Goal: Check status: Check status

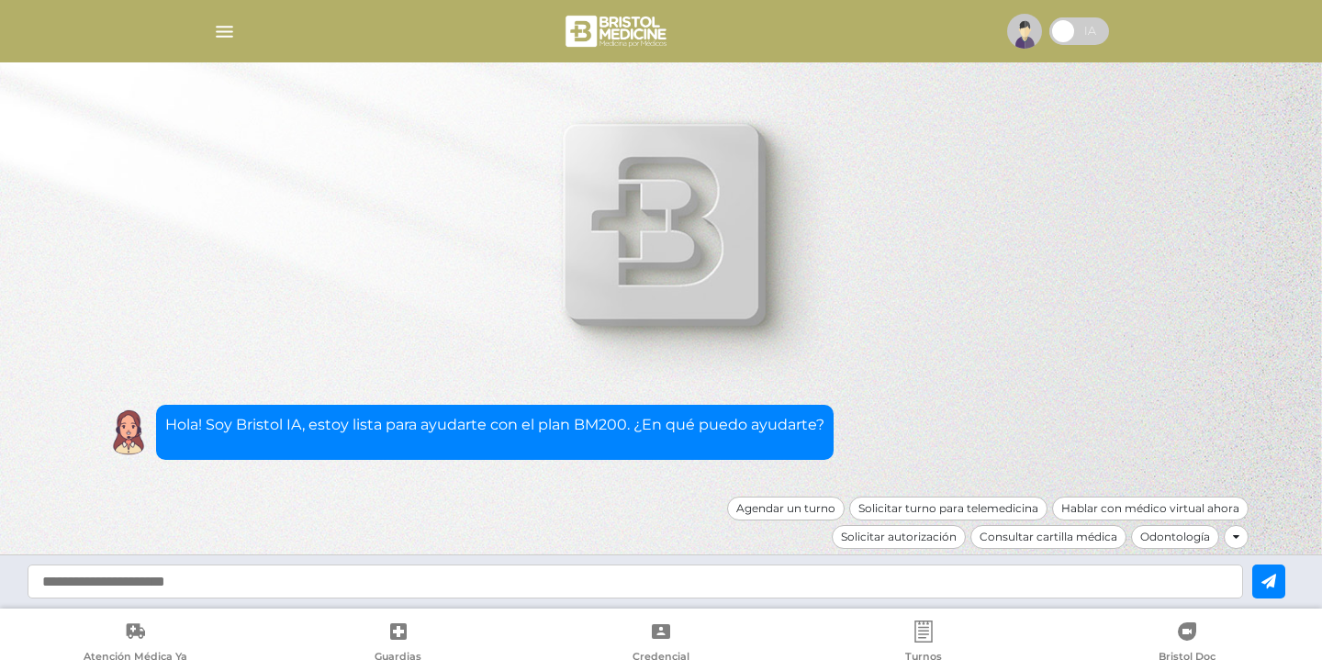
click at [230, 20] on div at bounding box center [661, 31] width 940 height 44
click at [226, 25] on img "button" at bounding box center [224, 31] width 23 height 23
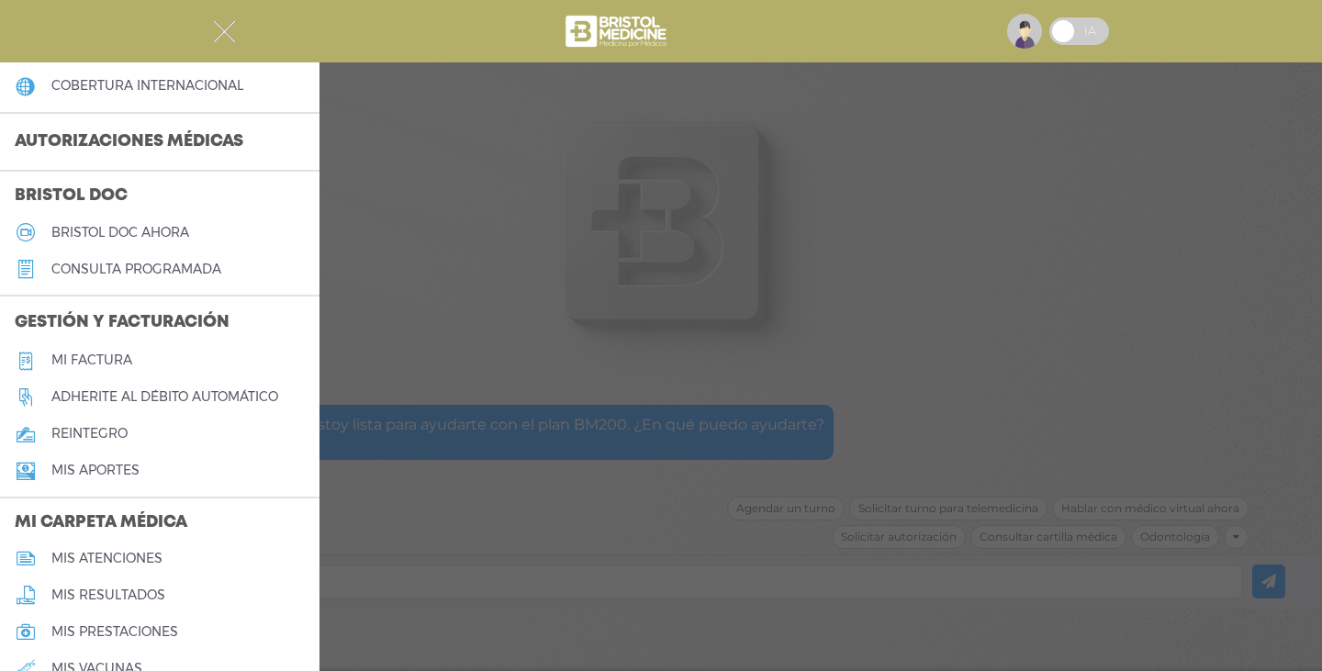
scroll to position [459, 0]
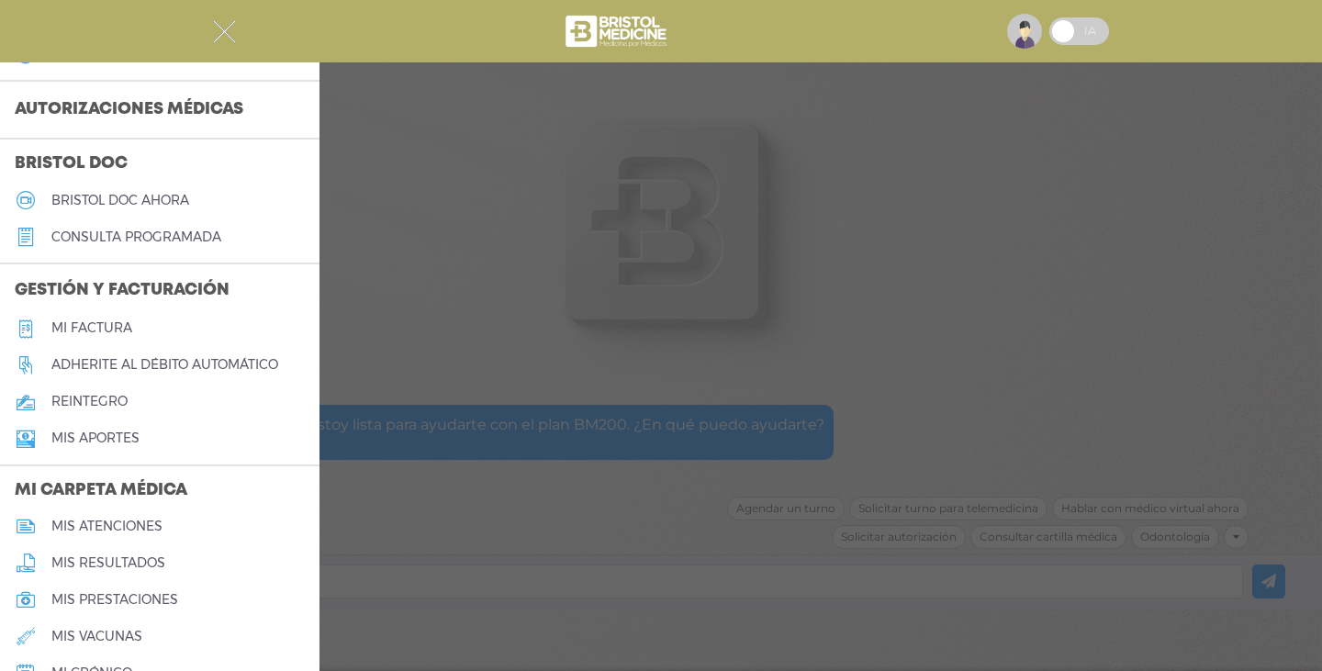
click at [95, 325] on h5 "Mi factura" at bounding box center [91, 328] width 81 height 16
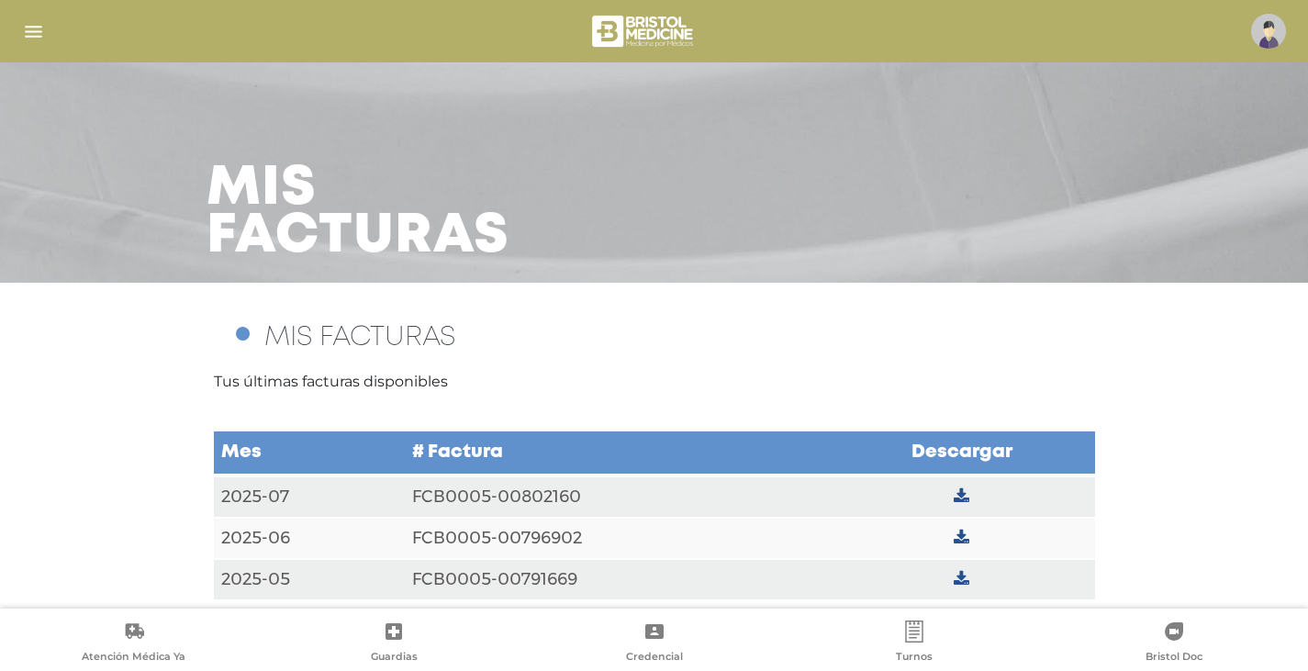
scroll to position [15, 0]
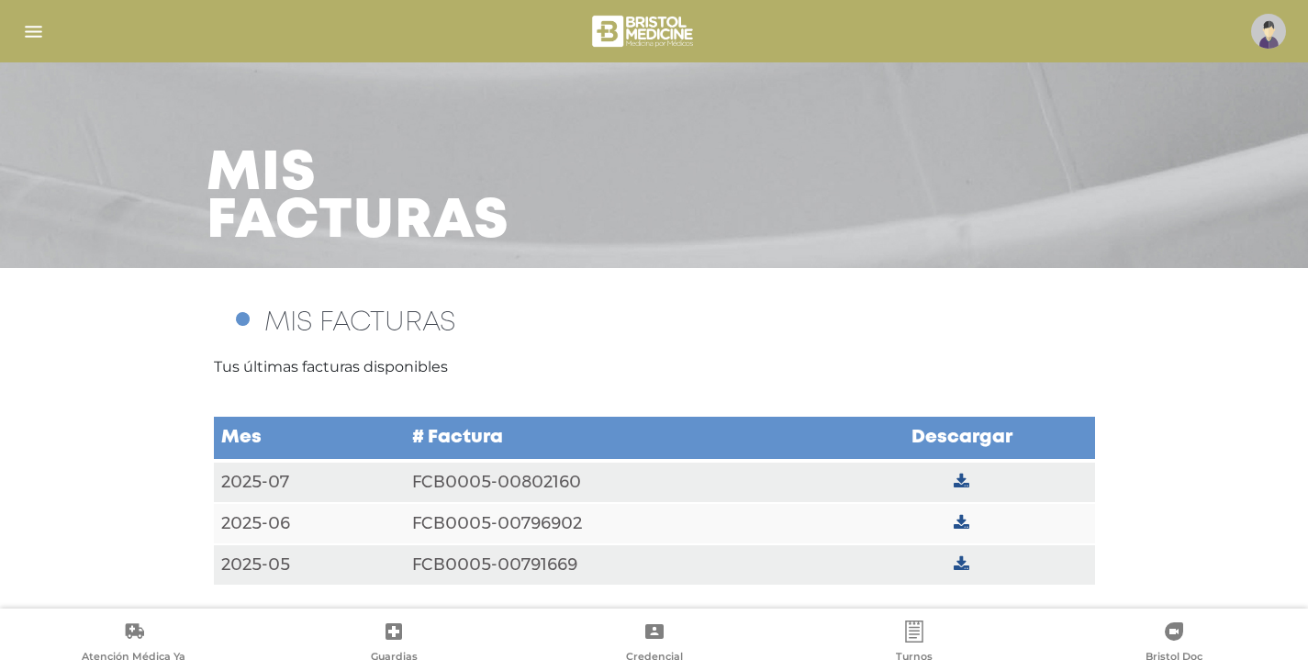
click at [1283, 35] on img at bounding box center [1268, 31] width 35 height 35
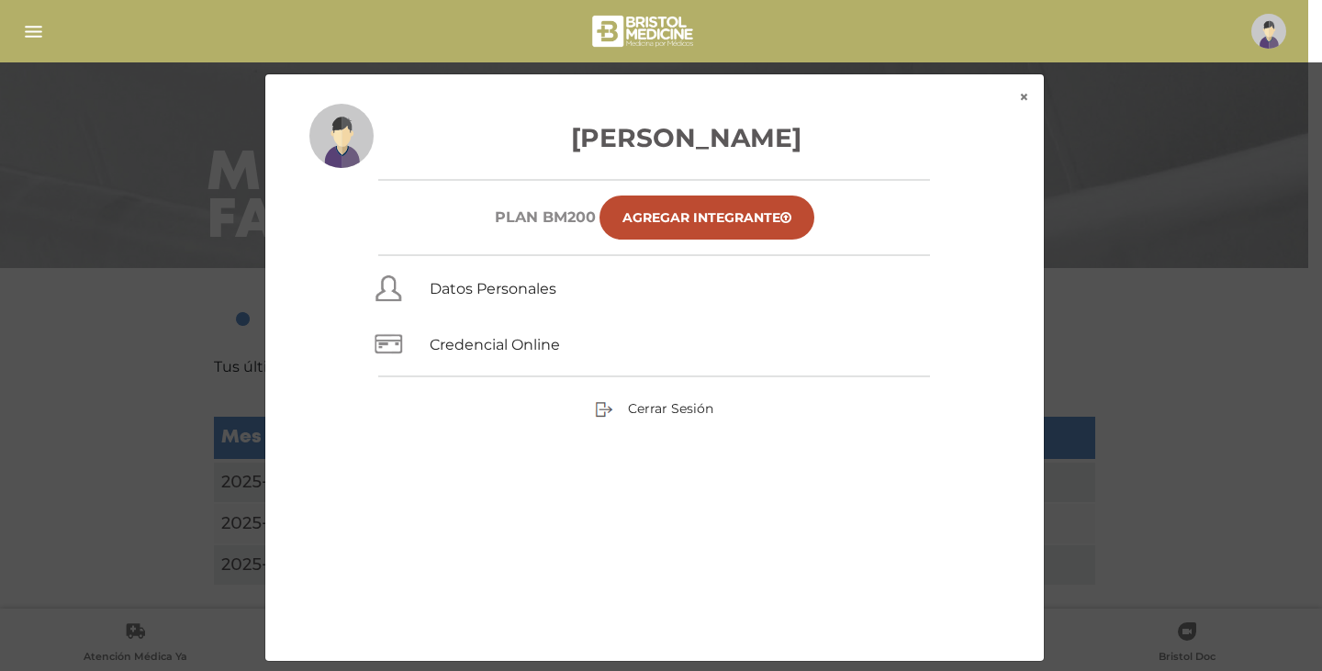
click at [1136, 252] on div "× × Ramon Roberto Gutierrez Plan BM200 Agregar Integrante Datos Personales Cred…" at bounding box center [661, 367] width 1256 height 589
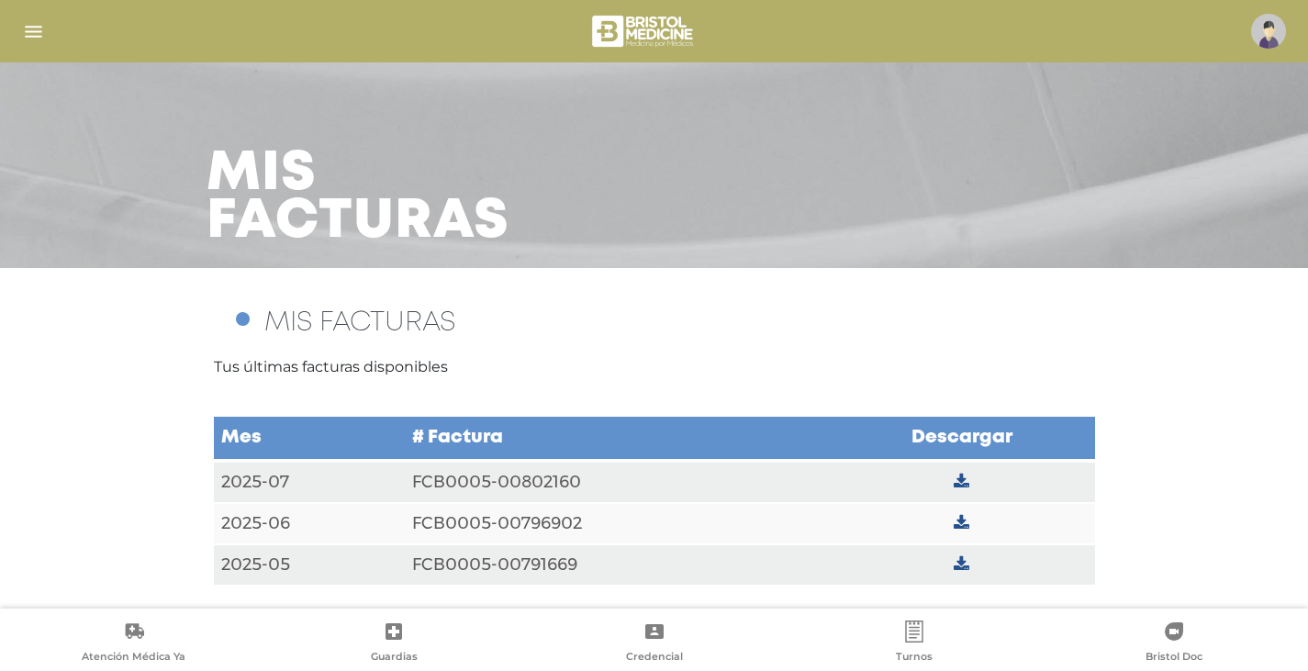
click at [952, 478] on td at bounding box center [961, 482] width 265 height 42
click at [959, 484] on icon at bounding box center [962, 482] width 16 height 17
